Goal: Navigation & Orientation: Find specific page/section

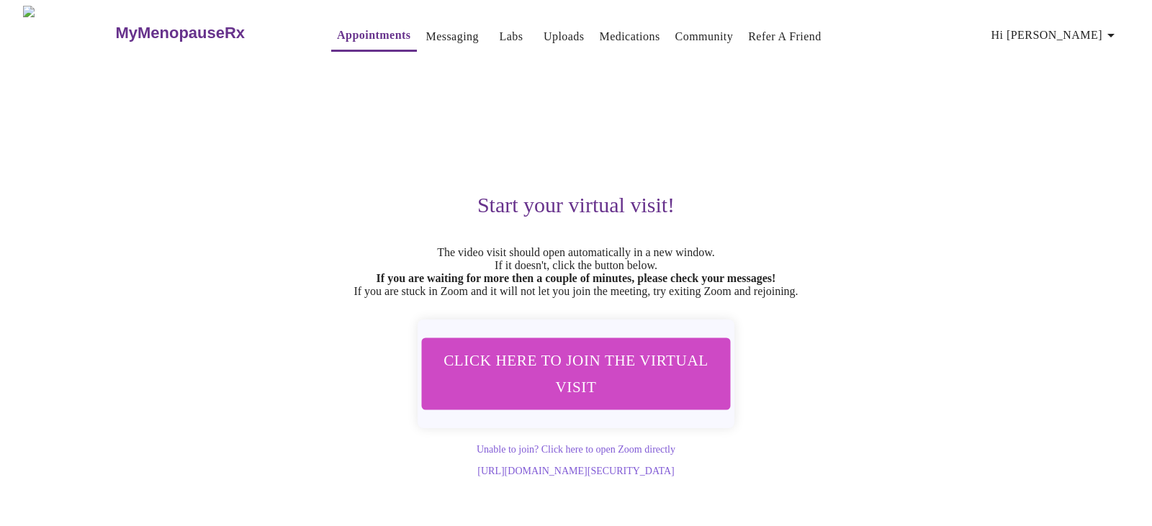
click at [126, 31] on h3 "MyMenopauseRx" at bounding box center [180, 33] width 130 height 19
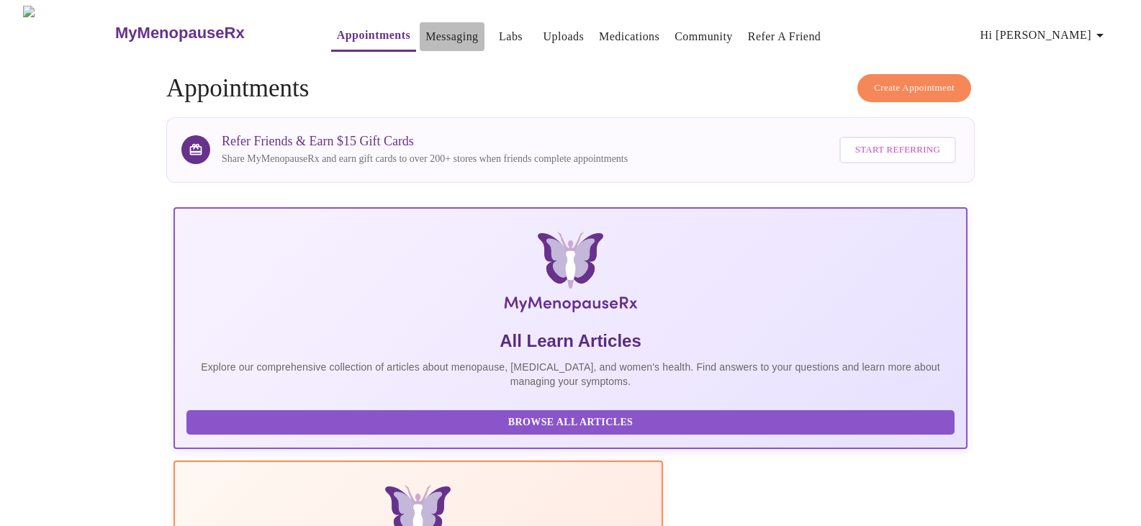
click at [426, 34] on link "Messaging" at bounding box center [452, 37] width 53 height 20
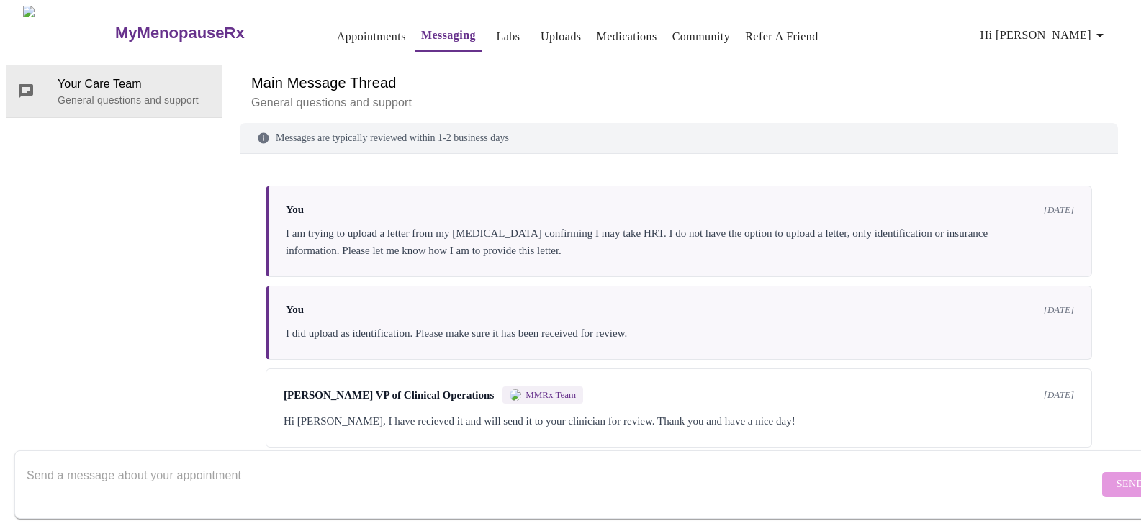
click at [597, 32] on link "Medications" at bounding box center [627, 37] width 60 height 20
